Goal: Task Accomplishment & Management: Manage account settings

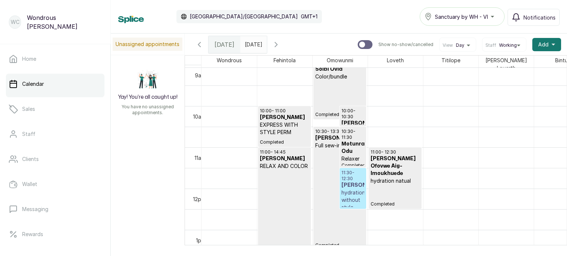
click at [355, 184] on h3 "[PERSON_NAME]" at bounding box center [352, 185] width 23 height 7
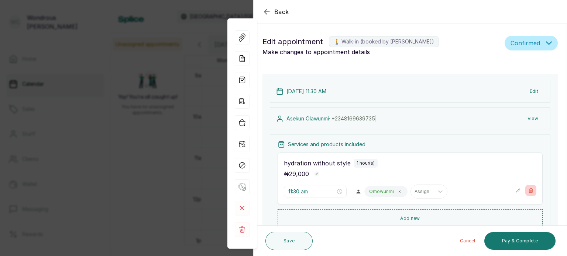
click at [528, 190] on icon "button" at bounding box center [530, 190] width 5 height 5
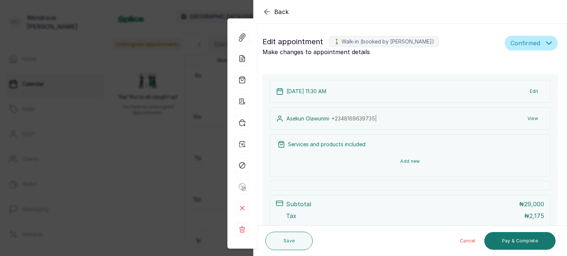
click at [461, 161] on button "Add new" at bounding box center [410, 162] width 265 height 18
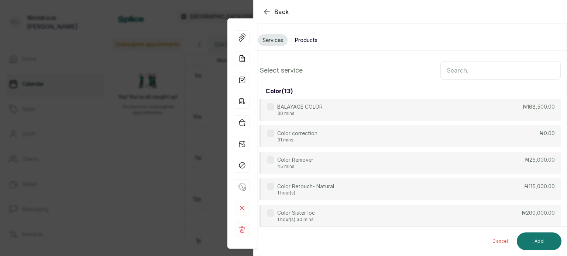
click at [472, 71] on input "text" at bounding box center [500, 70] width 120 height 18
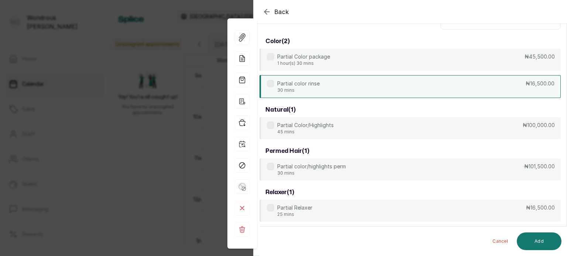
scroll to position [50, 0]
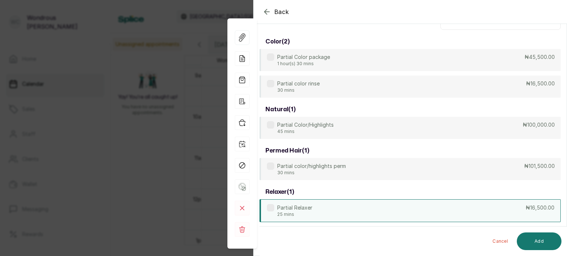
click at [526, 207] on p "₦16,500.00" at bounding box center [540, 207] width 29 height 7
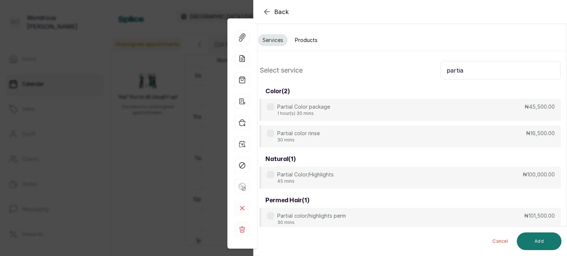
click at [487, 69] on input "partia" at bounding box center [500, 70] width 120 height 18
type input "p"
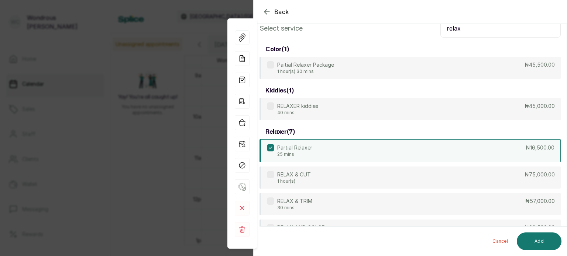
scroll to position [45, 0]
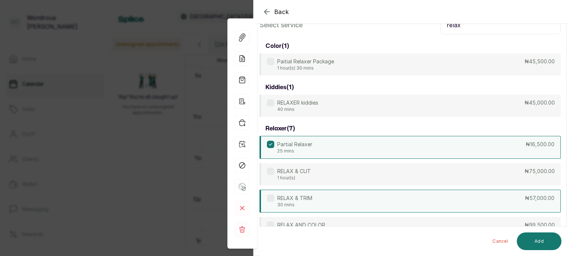
click at [517, 198] on div "RELAX & TRIM 30 mins ₦57,000.00" at bounding box center [409, 201] width 301 height 23
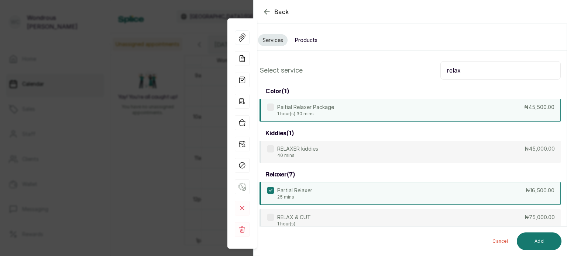
scroll to position [1, 0]
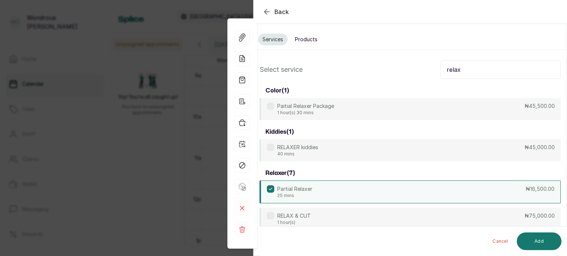
click at [511, 75] on input "relax" at bounding box center [500, 70] width 120 height 18
type input "r"
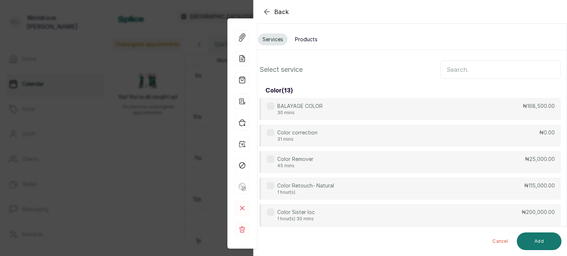
type input "4"
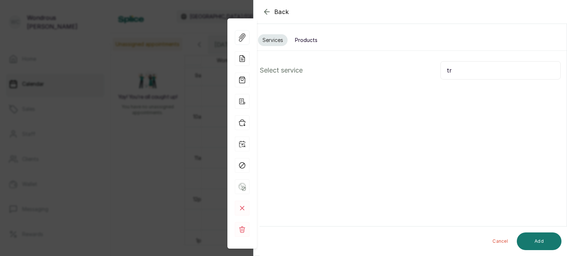
type input "t"
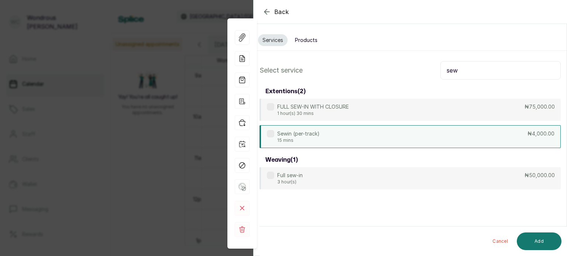
click at [527, 135] on p "₦4,000.00" at bounding box center [540, 133] width 27 height 7
click at [469, 135] on div "Sewin (per-track) 15 mins ₦4,000.00" at bounding box center [409, 136] width 301 height 23
click at [464, 76] on input "sew" at bounding box center [500, 70] width 120 height 18
type input "s"
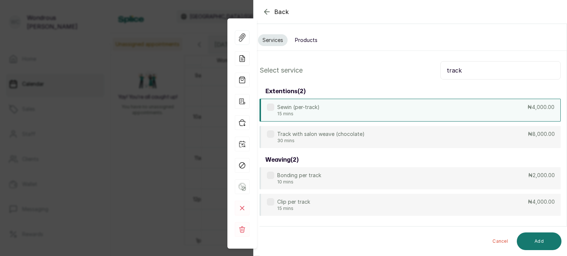
click at [489, 107] on div "Sewin (per-track) 15 mins ₦4,000.00" at bounding box center [409, 110] width 301 height 23
click at [475, 64] on input "track" at bounding box center [500, 70] width 120 height 18
type input "t"
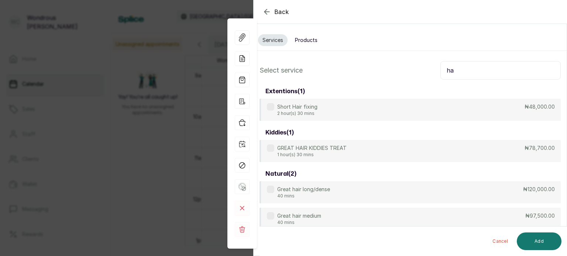
type input "h"
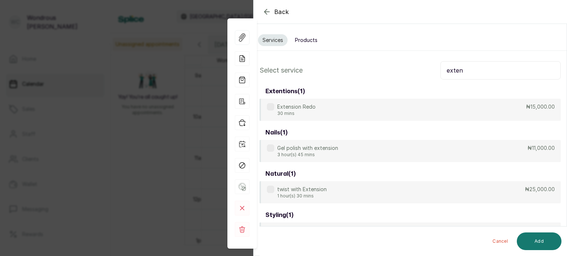
click at [477, 72] on input "exten" at bounding box center [500, 70] width 120 height 18
type input "e"
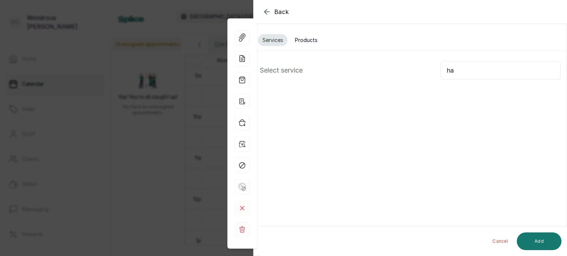
type input "h"
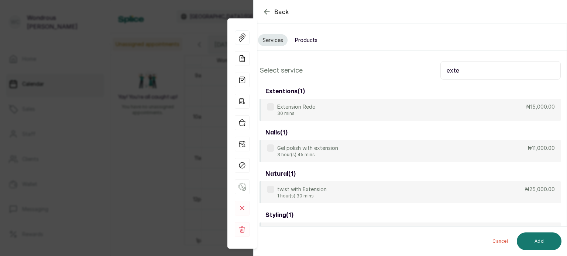
type input "exte"
click at [282, 8] on span "Back" at bounding box center [281, 11] width 15 height 9
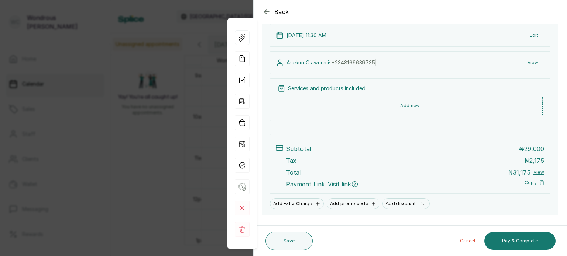
scroll to position [49, 0]
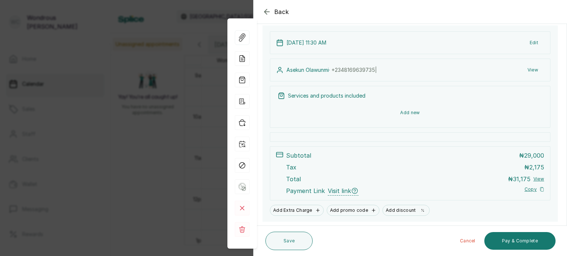
click at [410, 112] on button "Add new" at bounding box center [410, 113] width 265 height 18
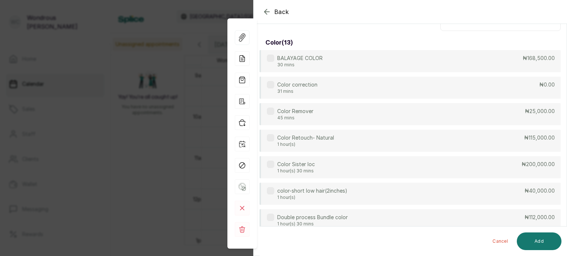
scroll to position [16, 0]
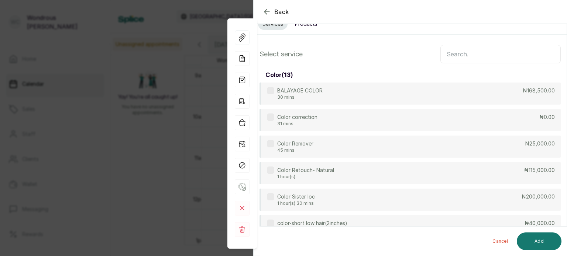
click at [465, 55] on input "text" at bounding box center [500, 54] width 120 height 18
type input "r"
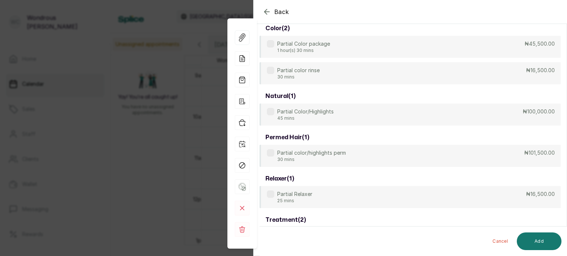
scroll to position [62, 0]
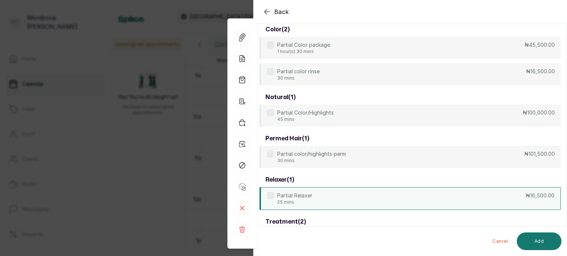
click at [491, 200] on div "Partial Relaxer 25 mins ₦16,500.00" at bounding box center [409, 198] width 301 height 23
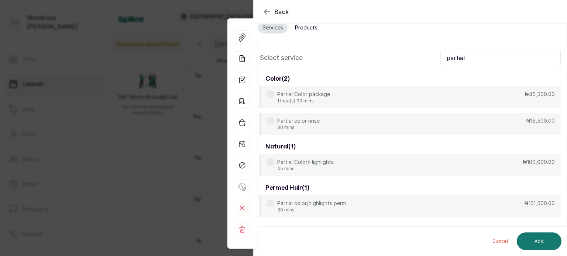
scroll to position [12, 0]
click at [473, 57] on input "partial" at bounding box center [500, 58] width 120 height 18
type input "p"
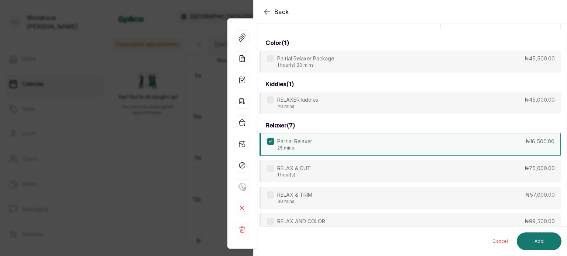
scroll to position [70, 0]
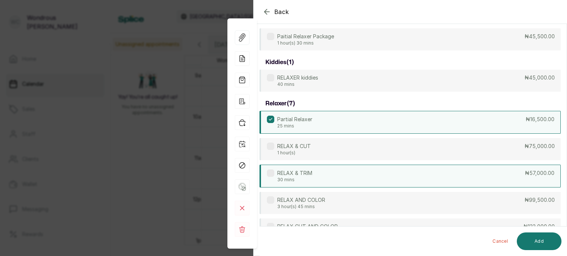
click at [472, 174] on div "RELAX & TRIM 30 mins ₦57,000.00" at bounding box center [409, 176] width 301 height 23
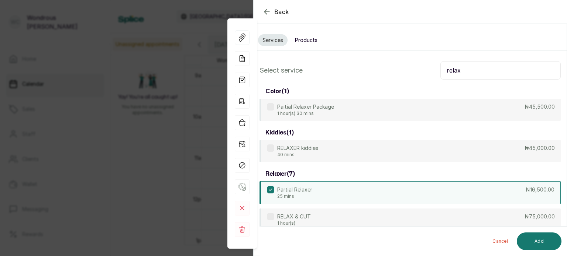
scroll to position [0, 0]
click at [466, 72] on input "relax" at bounding box center [500, 70] width 120 height 18
type input "r"
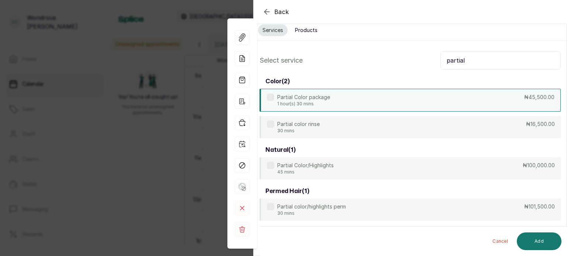
scroll to position [7, 0]
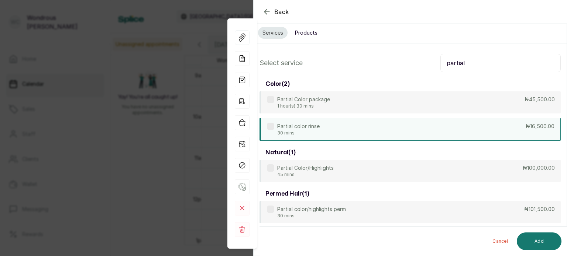
click at [438, 124] on div "Partial color rinse 30 mins ₦16,500.00" at bounding box center [409, 129] width 301 height 23
click at [486, 66] on input "partial" at bounding box center [500, 63] width 120 height 18
type input "p"
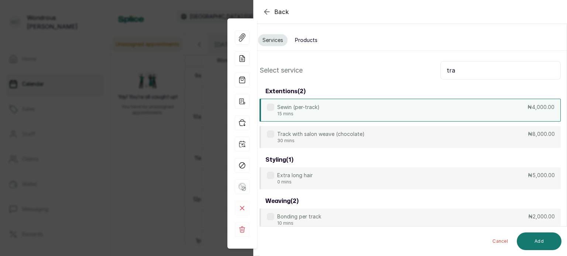
type input "tra"
click at [499, 117] on div "Sewin (per-track) 15 mins ₦4,000.00" at bounding box center [409, 110] width 301 height 23
click at [554, 238] on button "Add" at bounding box center [539, 242] width 45 height 18
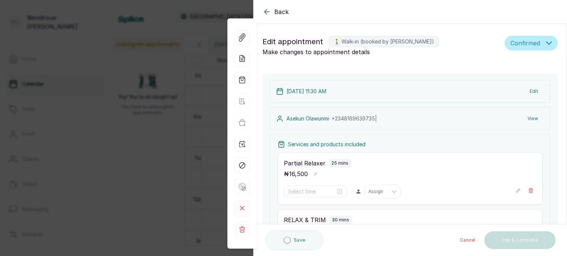
type input "11:30 am"
type input "11:55 am"
type input "12:25 pm"
type input "12:55 pm"
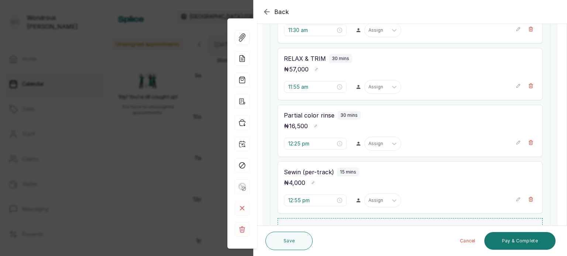
scroll to position [161, 0]
click at [311, 183] on rect "button" at bounding box center [312, 183] width 5 height 5
type input "4"
type input "16,000"
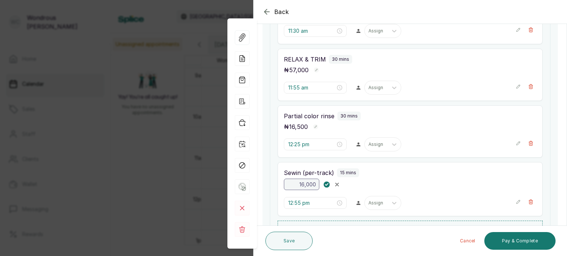
click at [325, 183] on rect "button" at bounding box center [327, 185] width 6 height 6
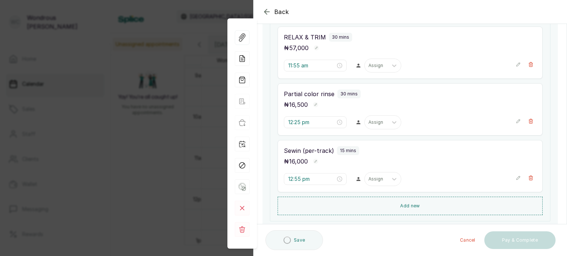
scroll to position [255, 0]
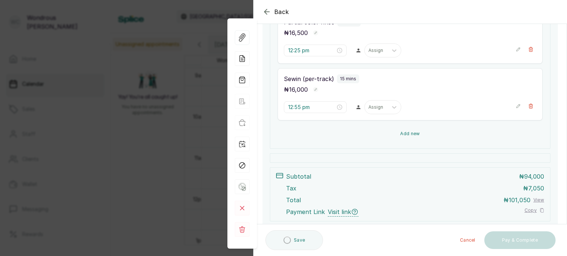
click at [404, 132] on button "Add new" at bounding box center [410, 134] width 265 height 18
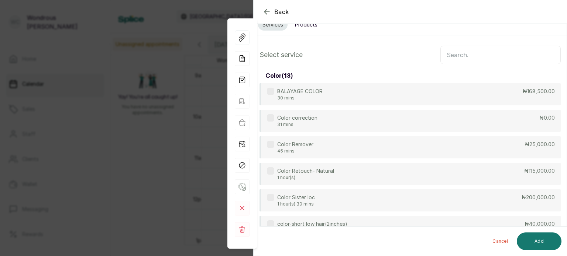
scroll to position [0, 0]
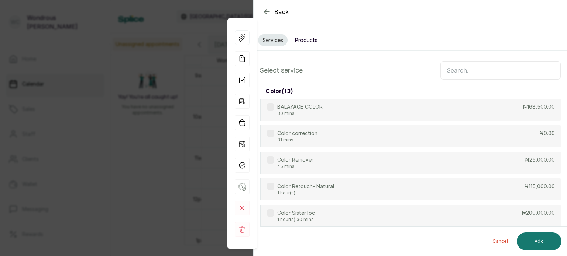
click at [309, 38] on button "Products" at bounding box center [305, 40] width 31 height 12
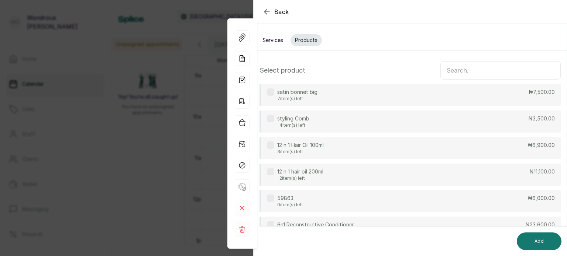
click at [445, 70] on input "text" at bounding box center [500, 70] width 120 height 18
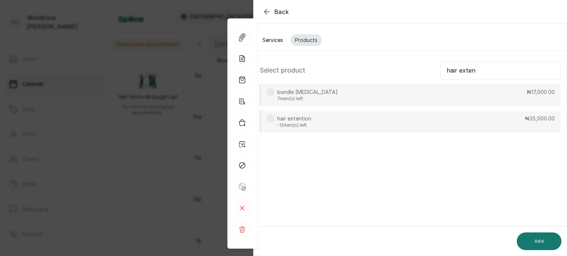
type input "hair exten"
click at [461, 97] on div "bundle [MEDICAL_DATA] 7 item(s) left ₦17,000.00" at bounding box center [409, 95] width 301 height 22
click at [550, 240] on button "Add" at bounding box center [539, 242] width 45 height 18
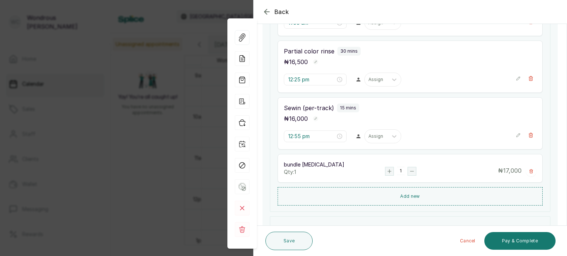
scroll to position [208, 0]
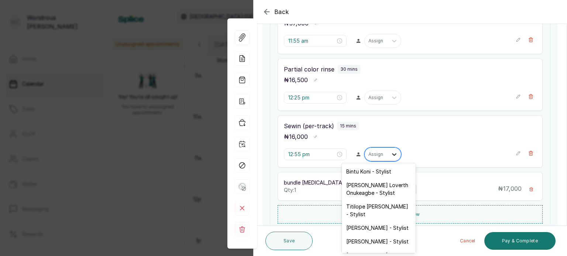
click at [390, 155] on icon at bounding box center [393, 154] width 7 height 7
click at [376, 235] on div "[PERSON_NAME] - Stylist" at bounding box center [379, 242] width 74 height 14
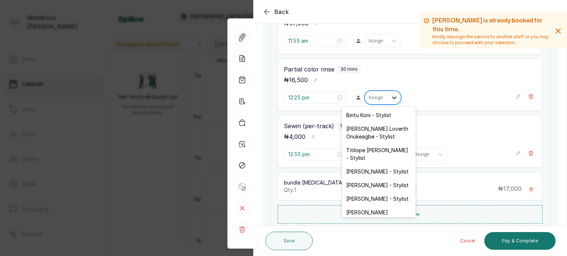
click at [390, 96] on icon at bounding box center [393, 97] width 7 height 7
click at [367, 182] on div "[PERSON_NAME] - Stylist" at bounding box center [379, 186] width 74 height 14
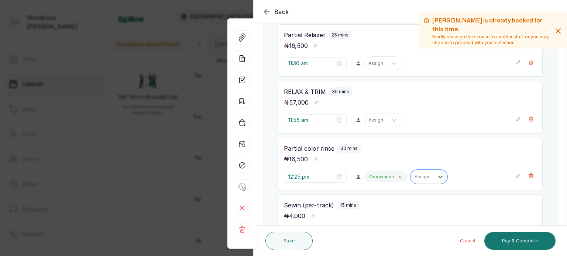
scroll to position [129, 0]
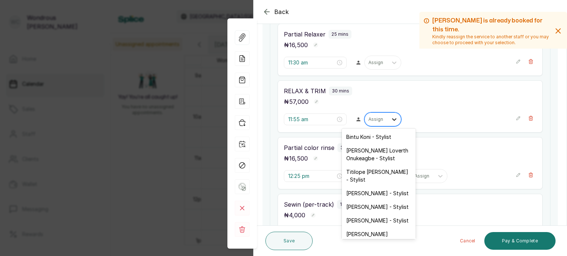
click at [390, 121] on icon at bounding box center [393, 119] width 7 height 7
click at [388, 200] on div "[PERSON_NAME] - Stylist" at bounding box center [379, 207] width 74 height 14
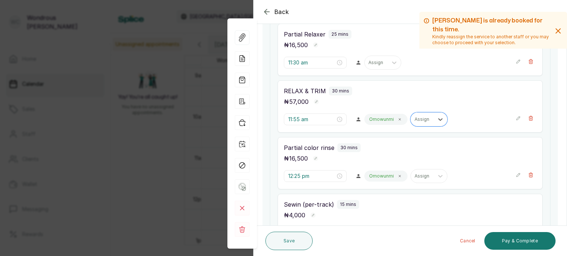
scroll to position [84, 0]
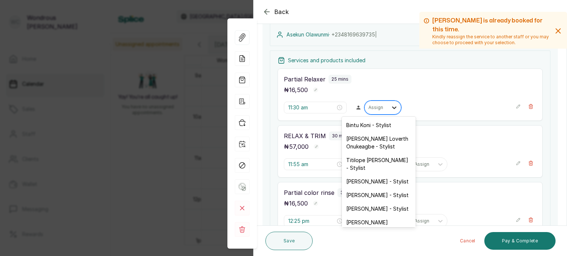
click at [390, 107] on icon at bounding box center [393, 107] width 7 height 7
click at [395, 189] on div "[PERSON_NAME] - Stylist" at bounding box center [379, 196] width 74 height 14
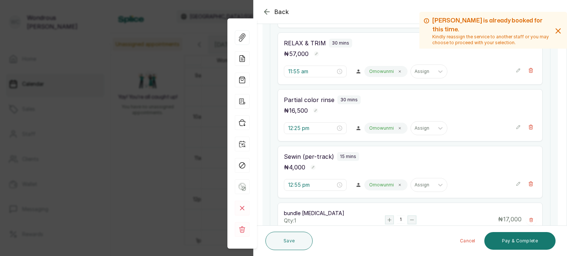
scroll to position [177, 0]
click at [299, 241] on button "Save" at bounding box center [288, 241] width 47 height 18
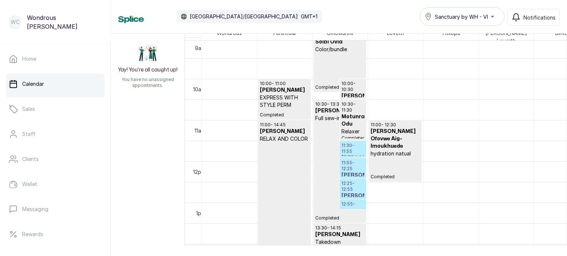
scroll to position [26, 0]
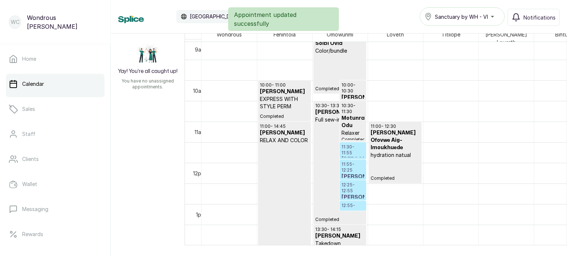
click at [351, 144] on p "11:30 - 11:55" at bounding box center [352, 150] width 23 height 12
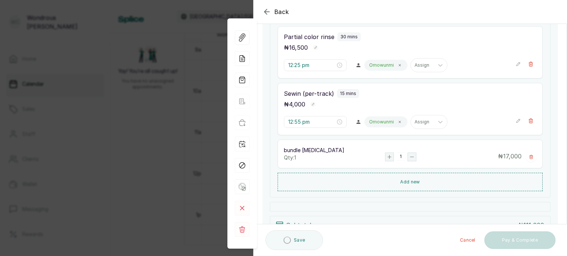
scroll to position [241, 0]
click at [311, 103] on rect "button" at bounding box center [312, 103] width 5 height 5
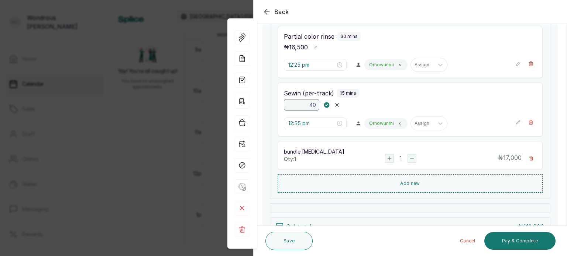
type input "4"
type input "16,000"
click at [328, 103] on rect "button" at bounding box center [327, 105] width 6 height 6
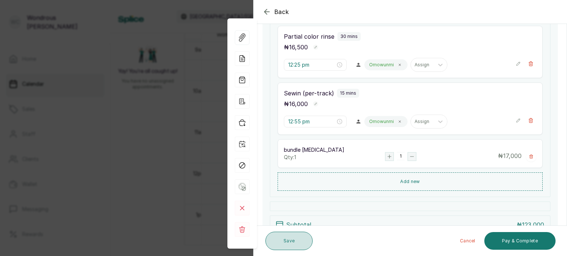
click at [285, 242] on button "Save" at bounding box center [288, 241] width 47 height 18
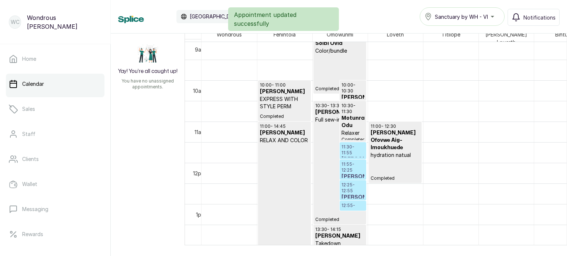
click at [352, 145] on p "11:30 - 11:55" at bounding box center [352, 150] width 23 height 12
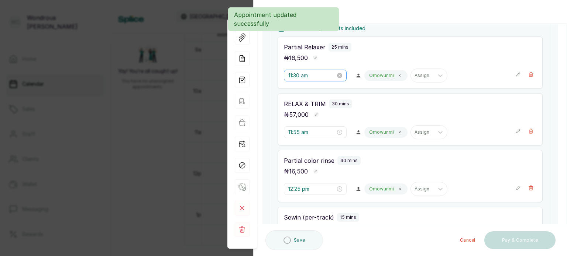
scroll to position [183, 0]
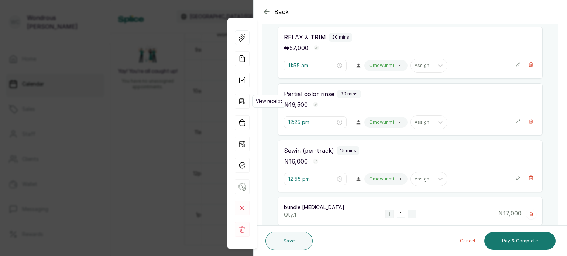
click at [241, 101] on icon "button" at bounding box center [242, 101] width 15 height 15
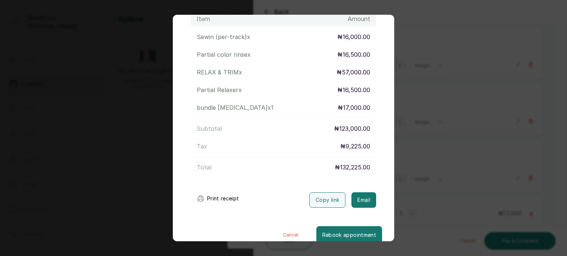
scroll to position [121, 0]
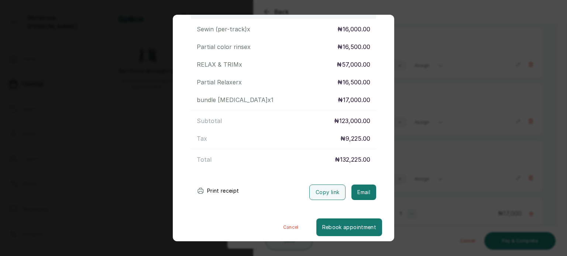
click at [201, 190] on icon "submit" at bounding box center [200, 190] width 7 height 7
click at [508, 80] on div "Transaction Details Booking ID: # SPmWYqWM Date: [DATE] ・ 11:30 AM Billed to: […" at bounding box center [283, 128] width 567 height 256
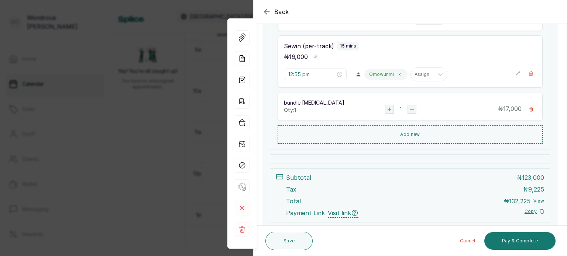
scroll to position [330, 0]
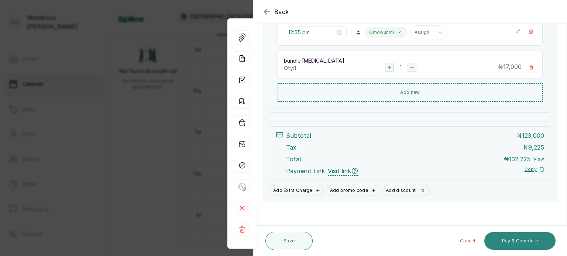
click at [523, 237] on button "Pay & Complete" at bounding box center [519, 241] width 71 height 18
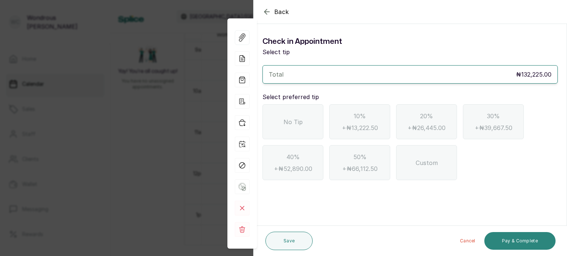
scroll to position [0, 0]
click at [297, 123] on span "No Tip" at bounding box center [292, 122] width 19 height 9
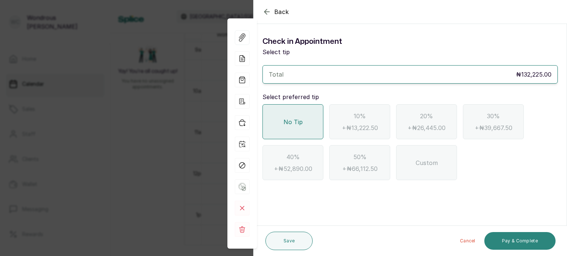
click at [512, 242] on button "Pay & Complete" at bounding box center [519, 241] width 71 height 18
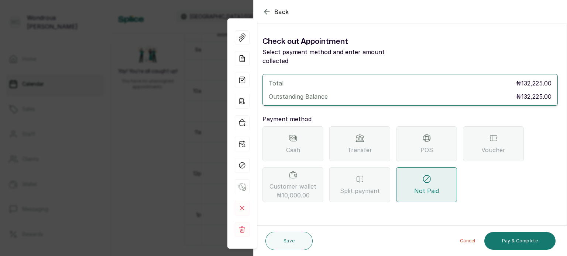
click at [373, 132] on div "Transfer" at bounding box center [359, 144] width 61 height 35
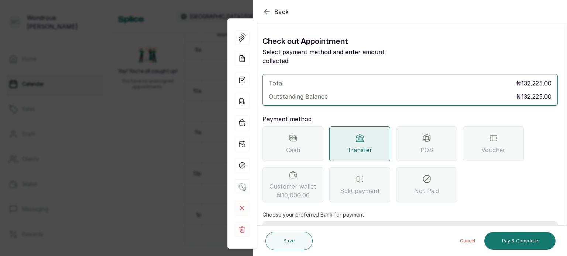
scroll to position [76, 0]
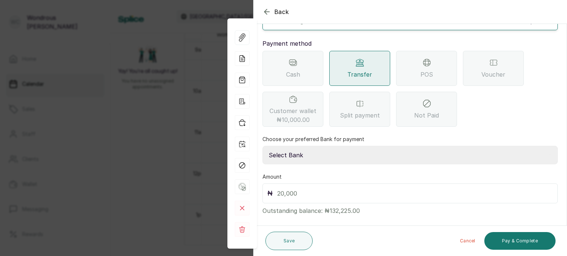
click at [295, 148] on select "Select Bank SBYWH ENTERPRISE Union Bank of Nigeria SBYWH ENTERPRISE Guaranty Tr…" at bounding box center [409, 155] width 295 height 18
select select "4d00f10c-fa79-43ea-807e-2e57bb9eff76"
click at [262, 146] on select "Select Bank SBYWH ENTERPRISE Union Bank of Nigeria SBYWH ENTERPRISE Guaranty Tr…" at bounding box center [409, 155] width 295 height 18
drag, startPoint x: 324, startPoint y: 202, endPoint x: 365, endPoint y: 199, distance: 40.7
click at [365, 204] on p "Outstanding balance: ₦132,225.00" at bounding box center [409, 210] width 295 height 12
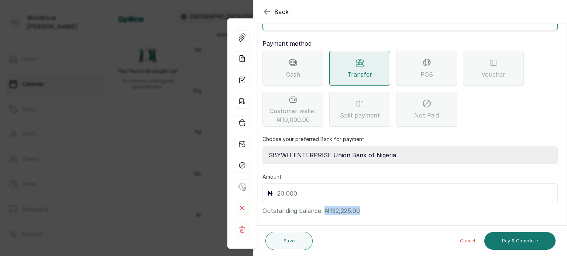
copy p "₦132,225.00"
click at [338, 184] on div "₦" at bounding box center [409, 194] width 295 height 20
click at [341, 189] on input "text" at bounding box center [415, 194] width 276 height 10
paste input "132,225.00"
type input "132,225.0"
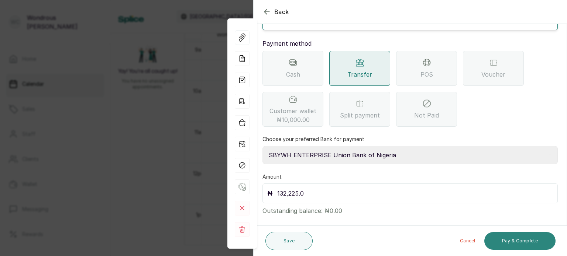
click at [509, 238] on button "Pay & Complete" at bounding box center [519, 241] width 71 height 18
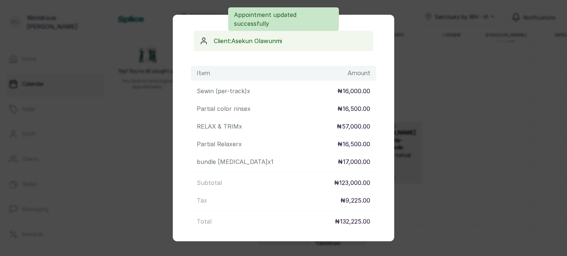
scroll to position [63, 0]
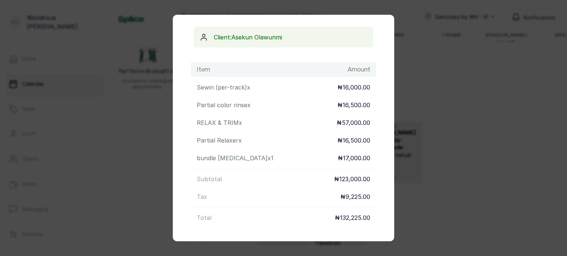
click at [506, 92] on div "Transaction Details Booking ID: # SPmWYqWM Date: [DATE] ・ 11:30 AM Billed to: […" at bounding box center [283, 128] width 567 height 256
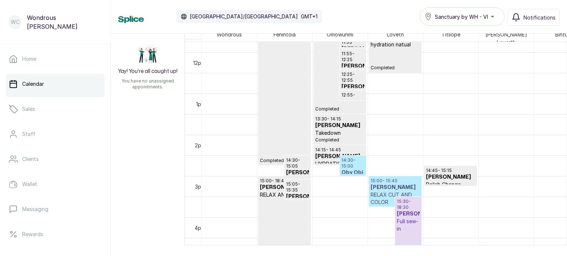
scroll to position [516, 0]
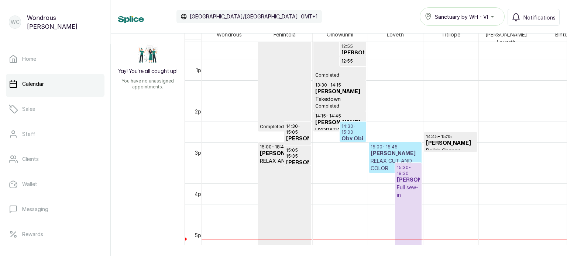
click at [407, 177] on h3 "[PERSON_NAME]" at bounding box center [408, 180] width 23 height 7
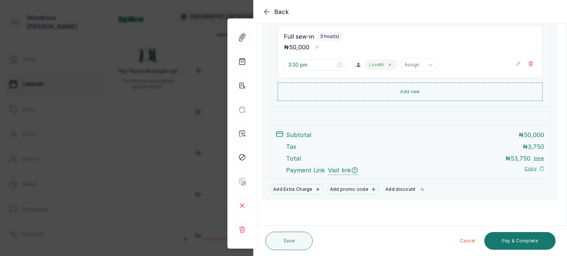
scroll to position [126, 0]
click at [399, 187] on button "Add discount" at bounding box center [405, 190] width 46 height 10
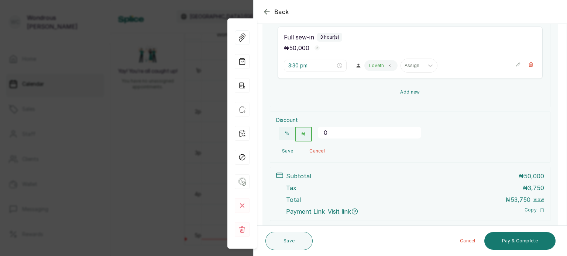
click at [387, 91] on button "Add new" at bounding box center [410, 92] width 265 height 18
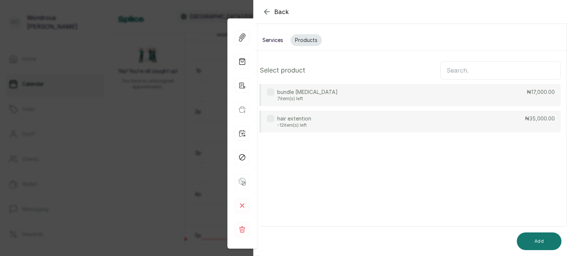
scroll to position [0, 0]
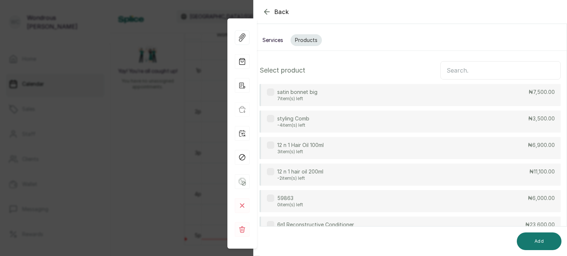
click at [458, 67] on input "text" at bounding box center [500, 70] width 120 height 18
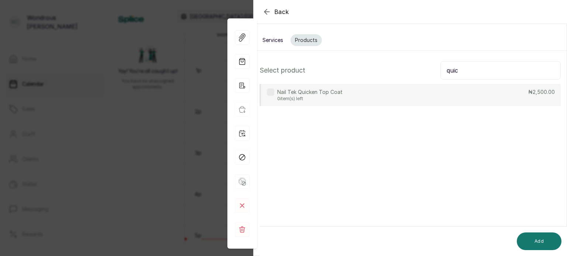
type input "quic"
click at [274, 40] on button "Services" at bounding box center [273, 40] width 30 height 12
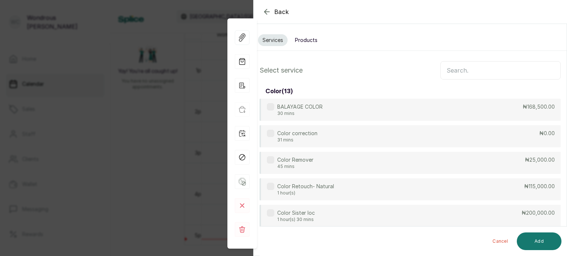
click at [468, 66] on input "text" at bounding box center [500, 70] width 120 height 18
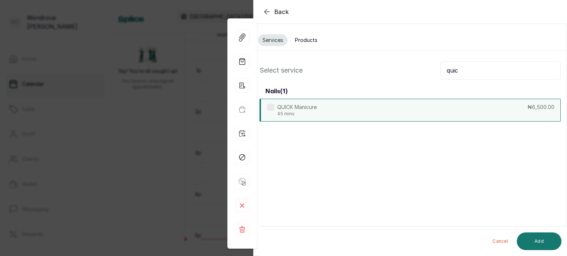
type input "quic"
click at [373, 99] on div "QUICK Manicure 45 mins ₦6,500.00" at bounding box center [409, 110] width 301 height 23
click at [537, 241] on button "Add" at bounding box center [539, 242] width 45 height 18
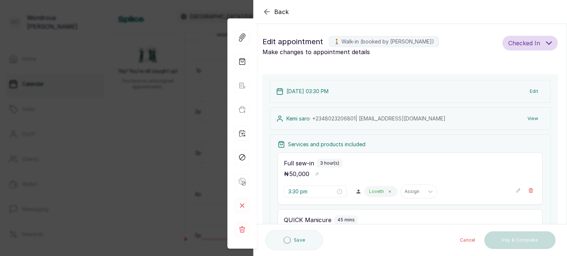
type input "6:30 pm"
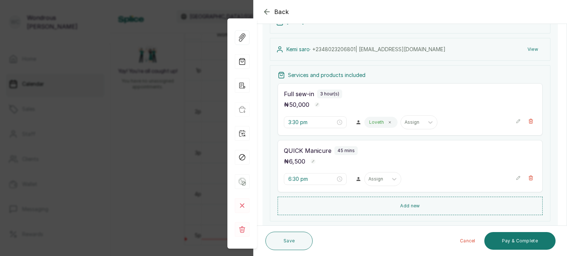
scroll to position [71, 0]
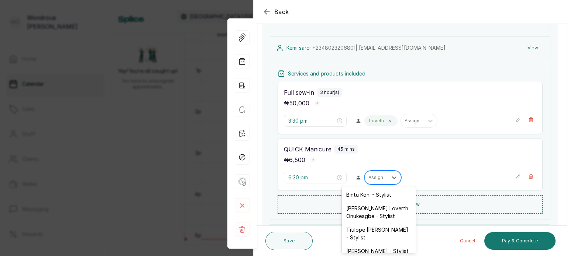
click at [369, 180] on div "Assign" at bounding box center [376, 178] width 23 height 10
click at [390, 229] on div "Titilope [PERSON_NAME] - Stylist" at bounding box center [379, 233] width 74 height 21
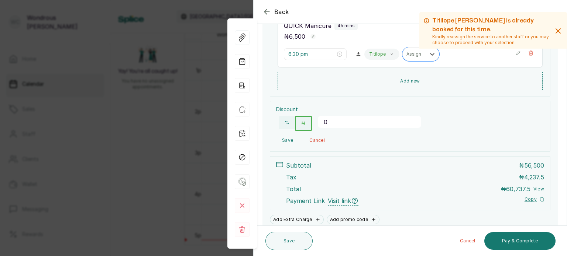
scroll to position [195, 0]
click at [283, 130] on div "%" at bounding box center [285, 123] width 19 height 21
click at [289, 123] on button "%" at bounding box center [287, 122] width 16 height 13
click at [347, 113] on div "0" at bounding box center [369, 123] width 103 height 21
click at [347, 117] on input "0" at bounding box center [369, 122] width 103 height 12
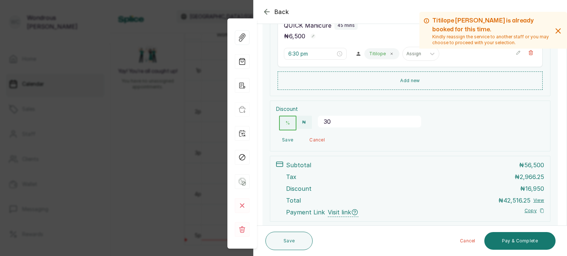
type input "30"
click at [286, 137] on button "Save" at bounding box center [287, 140] width 23 height 13
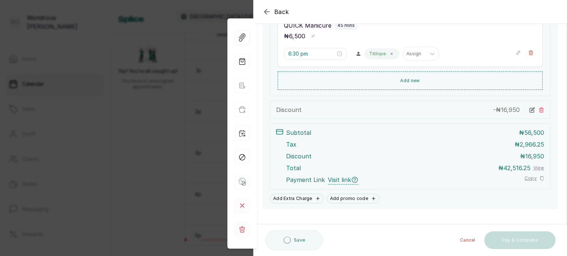
scroll to position [203, 0]
